Goal: Task Accomplishment & Management: Use online tool/utility

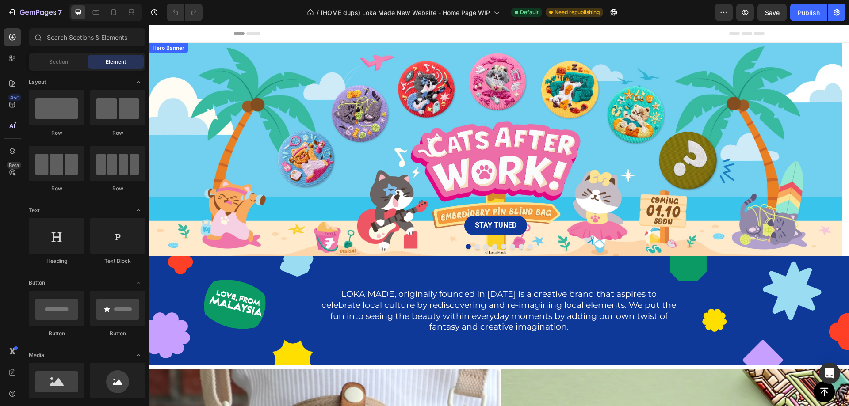
click at [412, 156] on div "Background Image" at bounding box center [495, 152] width 693 height 218
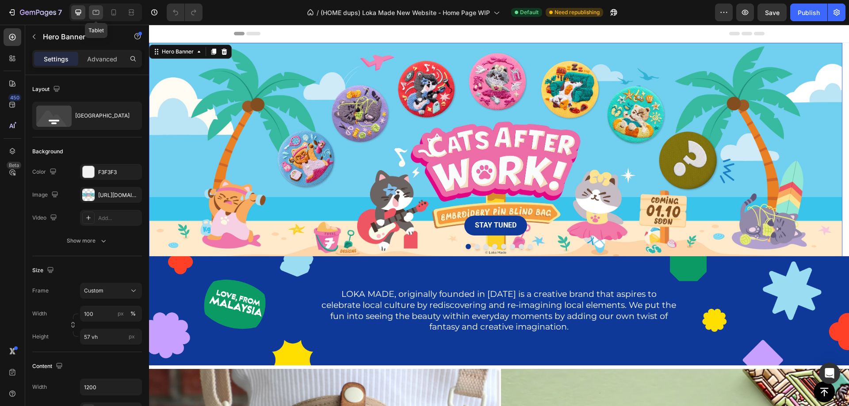
click at [100, 12] on icon at bounding box center [96, 12] width 9 height 9
type input "100%"
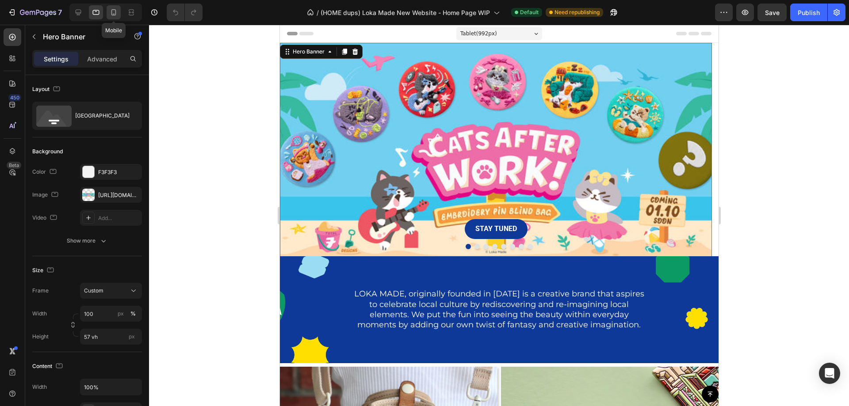
click at [115, 16] on icon at bounding box center [113, 12] width 9 height 9
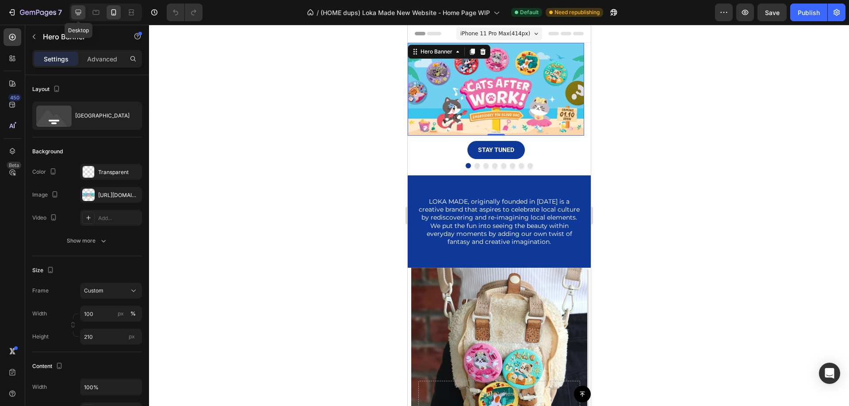
click at [75, 11] on icon at bounding box center [78, 12] width 9 height 9
type input "57 vh"
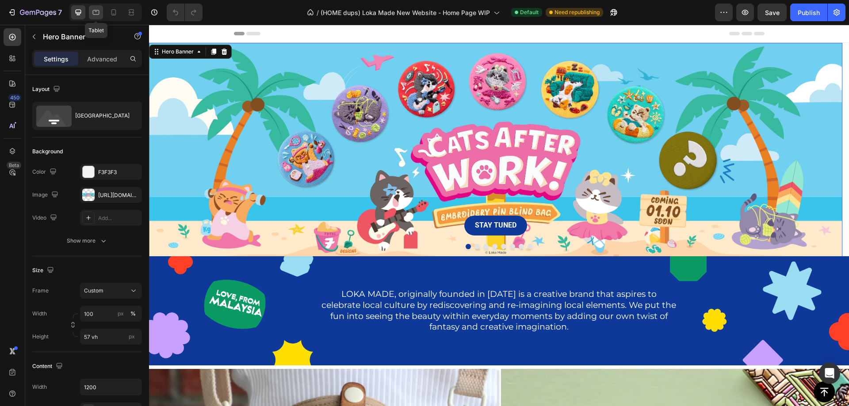
click at [97, 8] on icon at bounding box center [96, 12] width 9 height 9
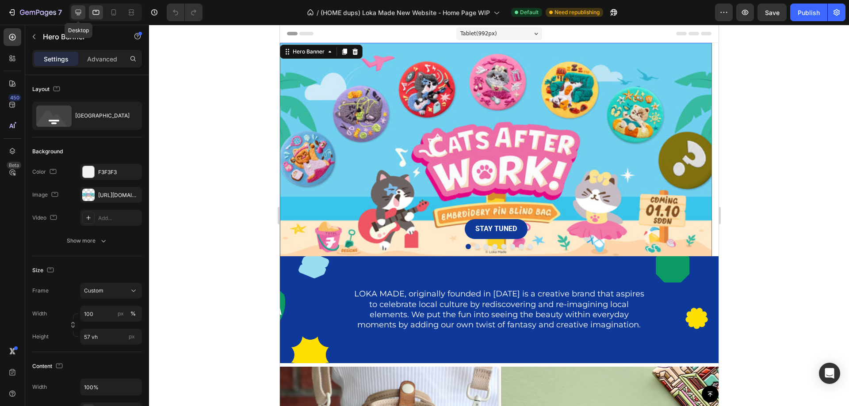
click at [81, 12] on icon at bounding box center [78, 12] width 9 height 9
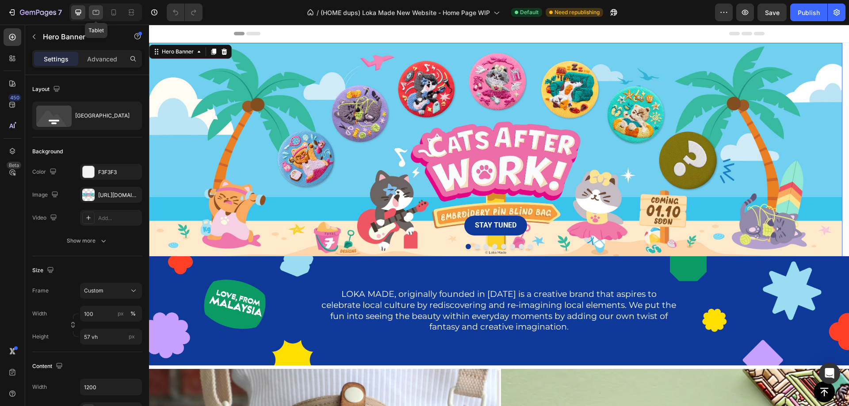
click at [95, 10] on icon at bounding box center [96, 12] width 9 height 9
type input "100%"
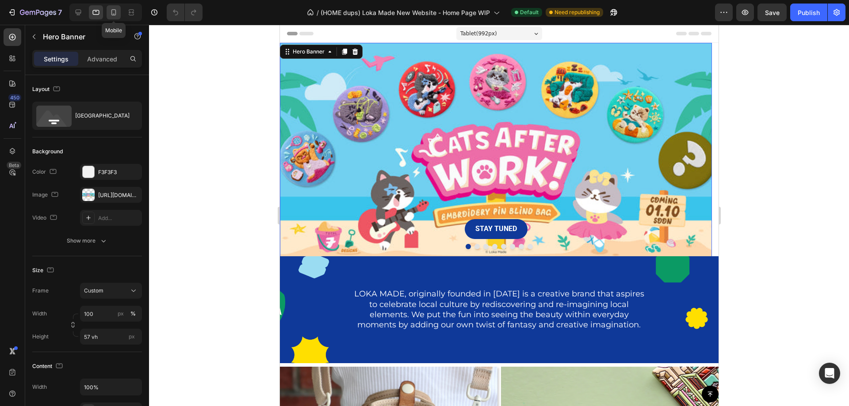
click at [110, 7] on div at bounding box center [114, 12] width 14 height 14
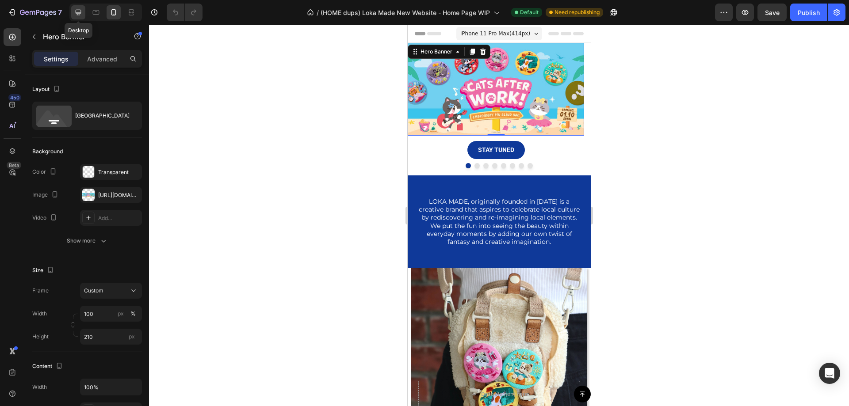
click at [79, 16] on icon at bounding box center [78, 12] width 9 height 9
type input "57 vh"
type input "1200"
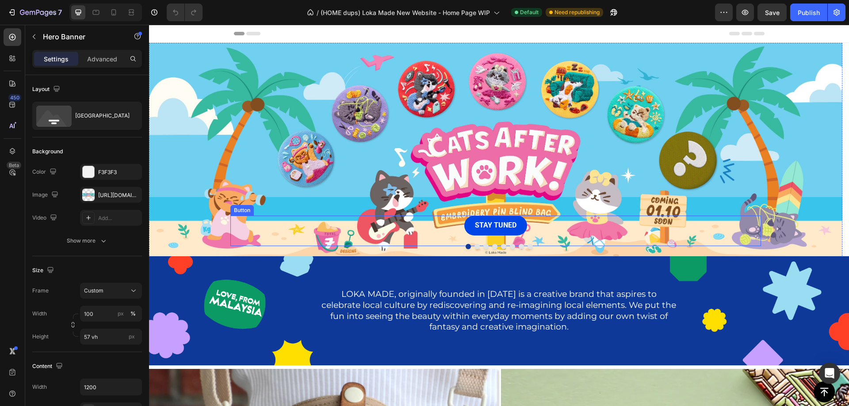
click at [519, 232] on button "STAY TUNED" at bounding box center [495, 226] width 63 height 20
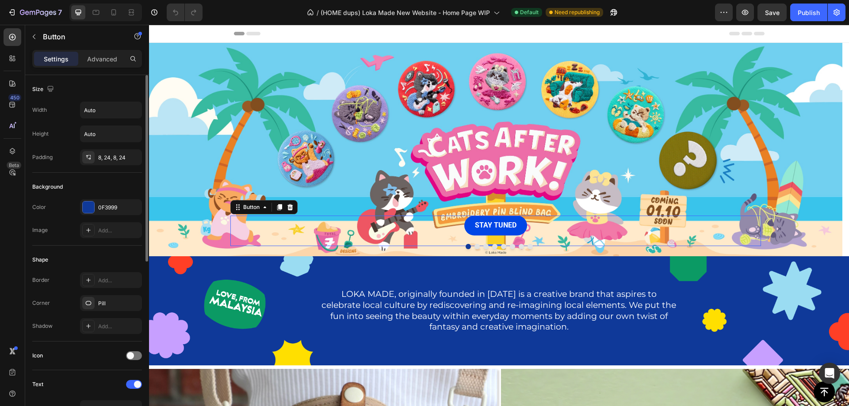
click at [470, 228] on button "STAY TUNED" at bounding box center [495, 226] width 63 height 20
click at [95, 12] on icon at bounding box center [96, 12] width 9 height 9
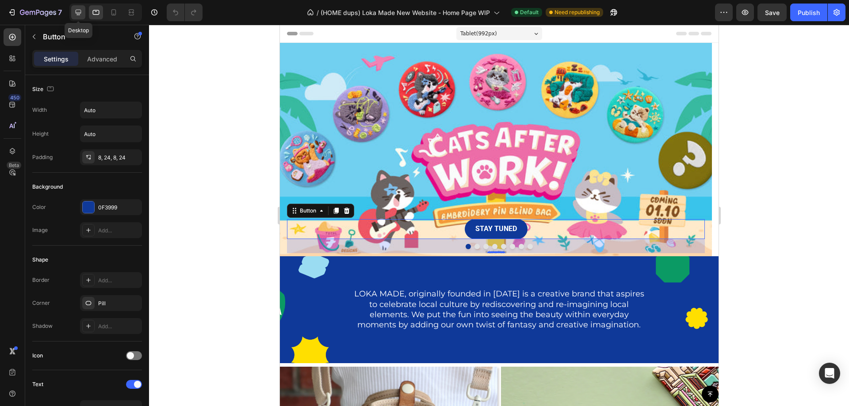
click at [78, 10] on icon at bounding box center [79, 13] width 6 height 6
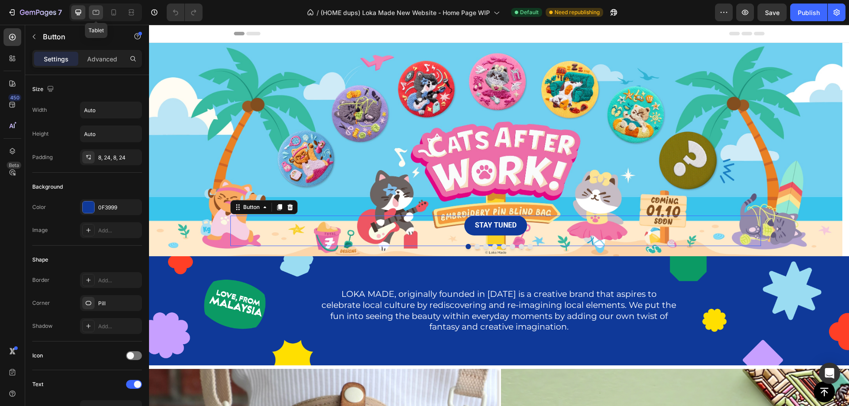
click at [91, 13] on div at bounding box center [96, 12] width 14 height 14
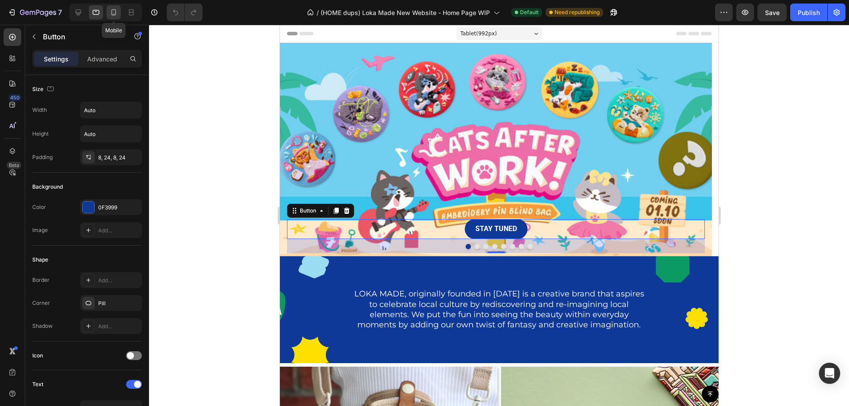
click at [115, 12] on icon at bounding box center [113, 12] width 9 height 9
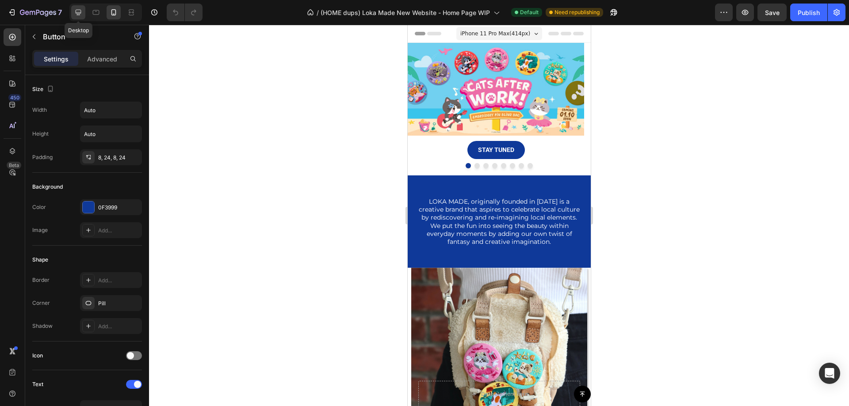
click at [81, 14] on icon at bounding box center [78, 12] width 9 height 9
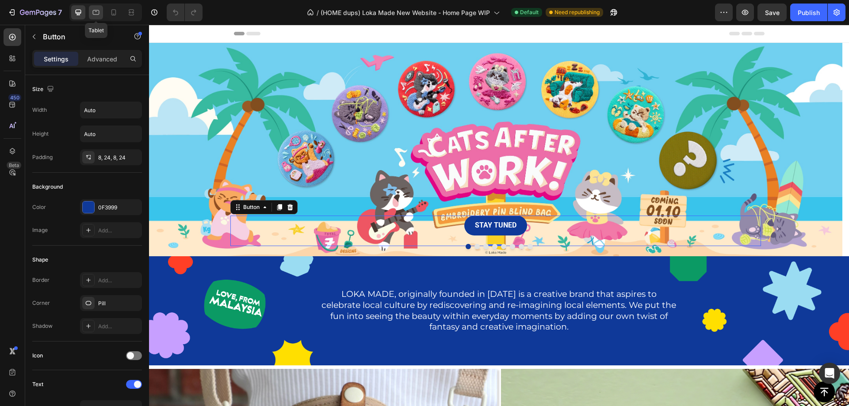
click at [98, 13] on icon at bounding box center [96, 12] width 9 height 9
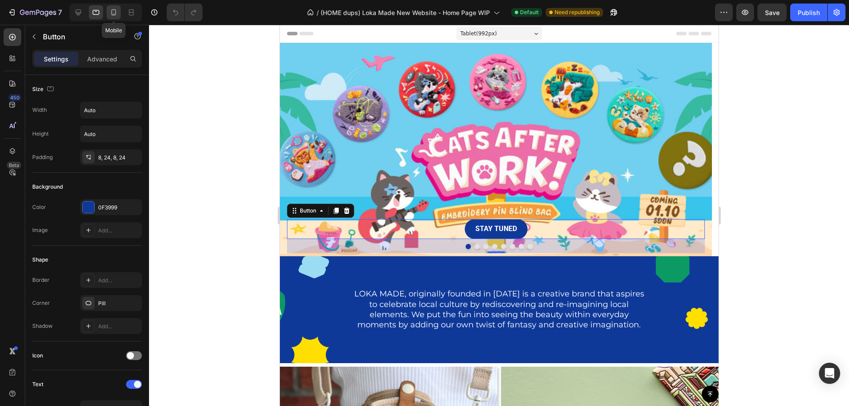
click at [109, 10] on div at bounding box center [114, 12] width 14 height 14
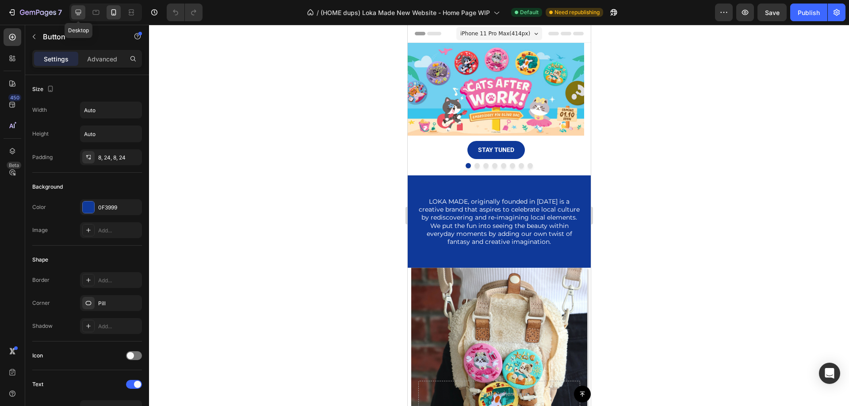
click at [76, 11] on icon at bounding box center [78, 12] width 9 height 9
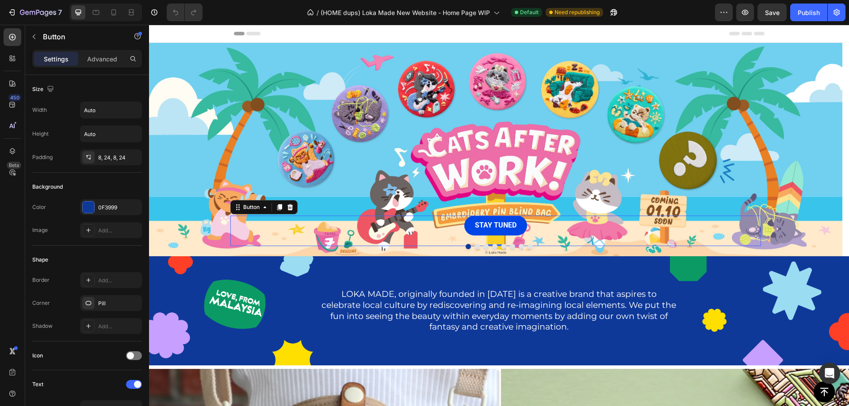
click at [521, 229] on button "STAY TUNED" at bounding box center [495, 226] width 63 height 20
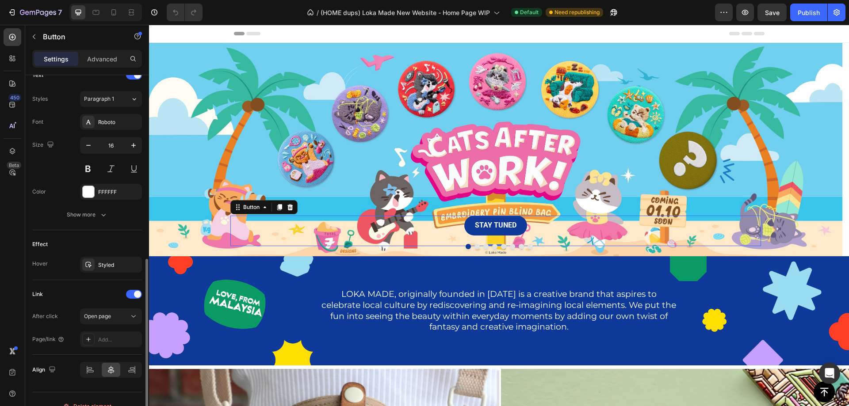
scroll to position [324, 0]
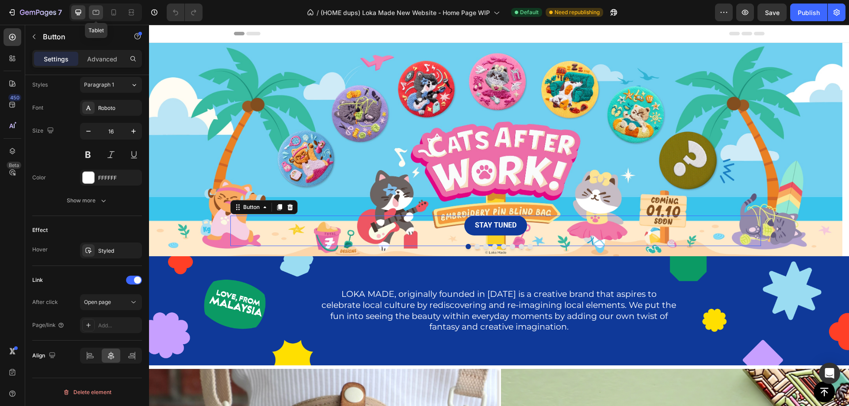
click at [98, 11] on icon at bounding box center [96, 12] width 9 height 9
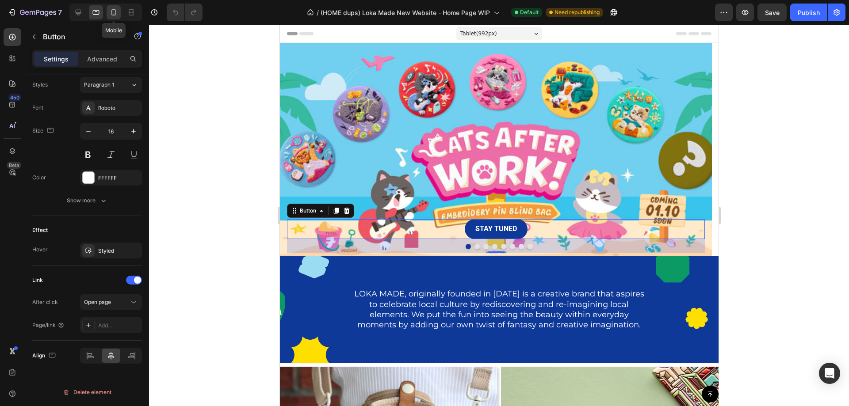
click at [114, 13] on icon at bounding box center [113, 12] width 9 height 9
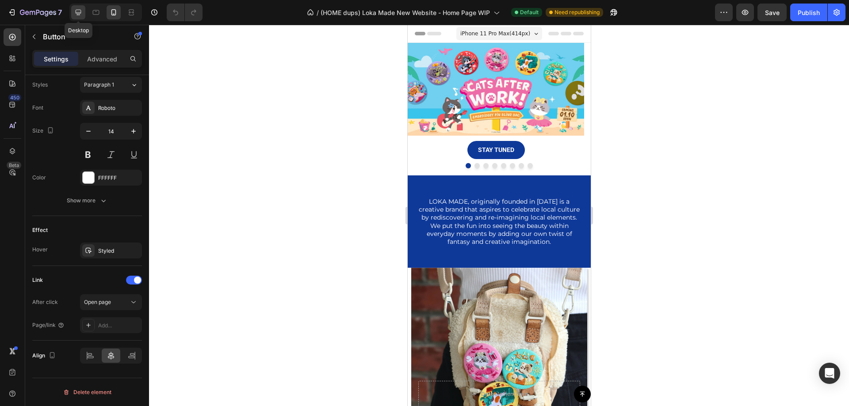
click at [83, 7] on div at bounding box center [78, 12] width 14 height 14
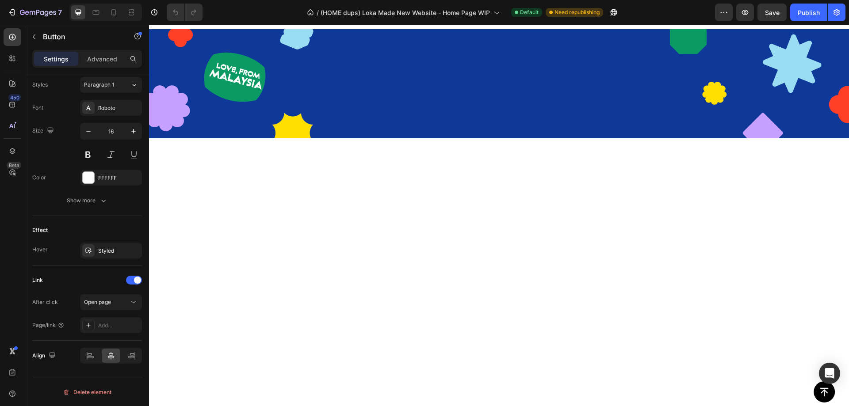
scroll to position [691, 0]
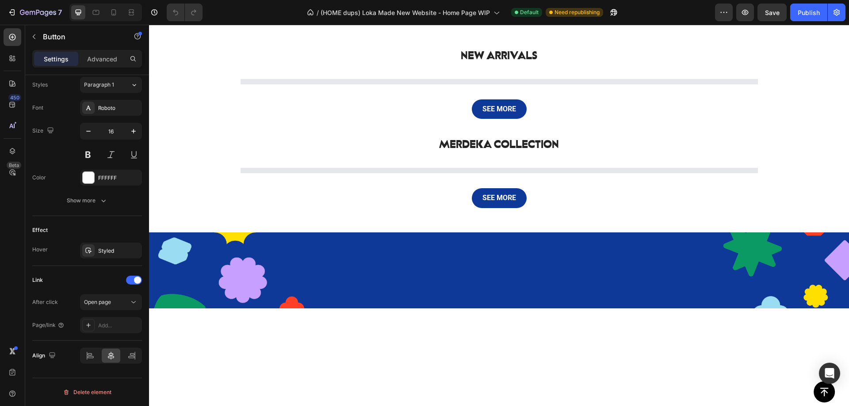
click at [88, 14] on div at bounding box center [105, 13] width 73 height 18
click at [98, 18] on div at bounding box center [96, 12] width 14 height 14
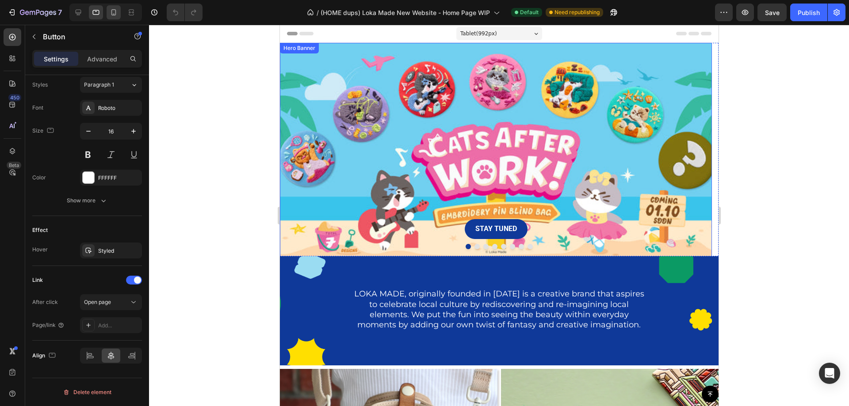
click at [118, 12] on div at bounding box center [114, 12] width 14 height 14
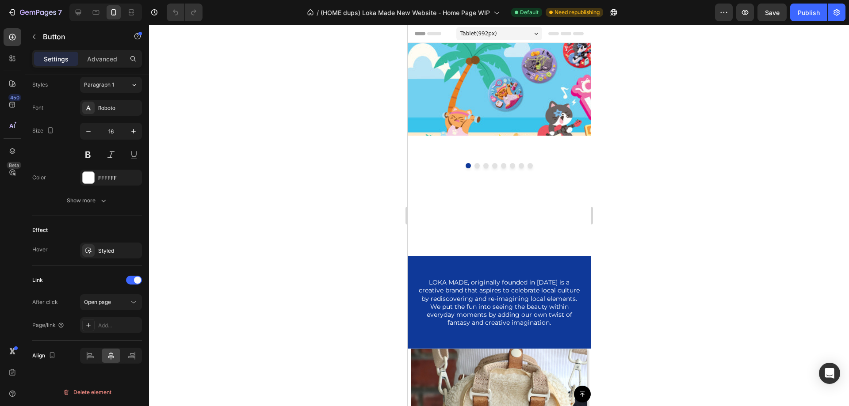
type input "14"
click at [109, 13] on div at bounding box center [114, 12] width 14 height 14
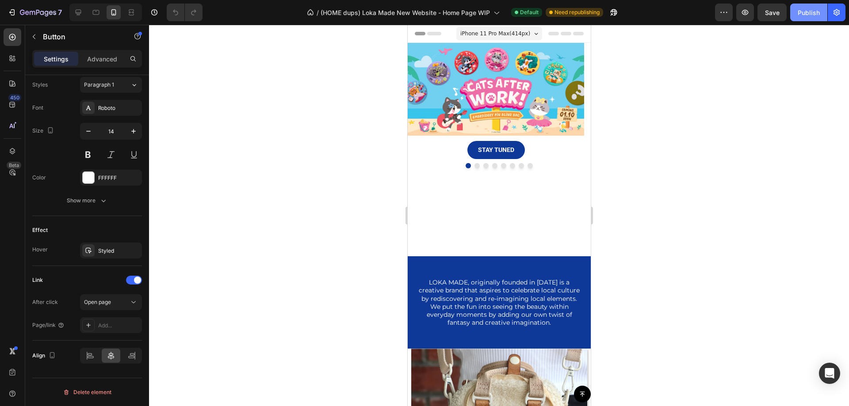
click at [798, 13] on div "Publish" at bounding box center [809, 12] width 22 height 9
